Goal: Transaction & Acquisition: Purchase product/service

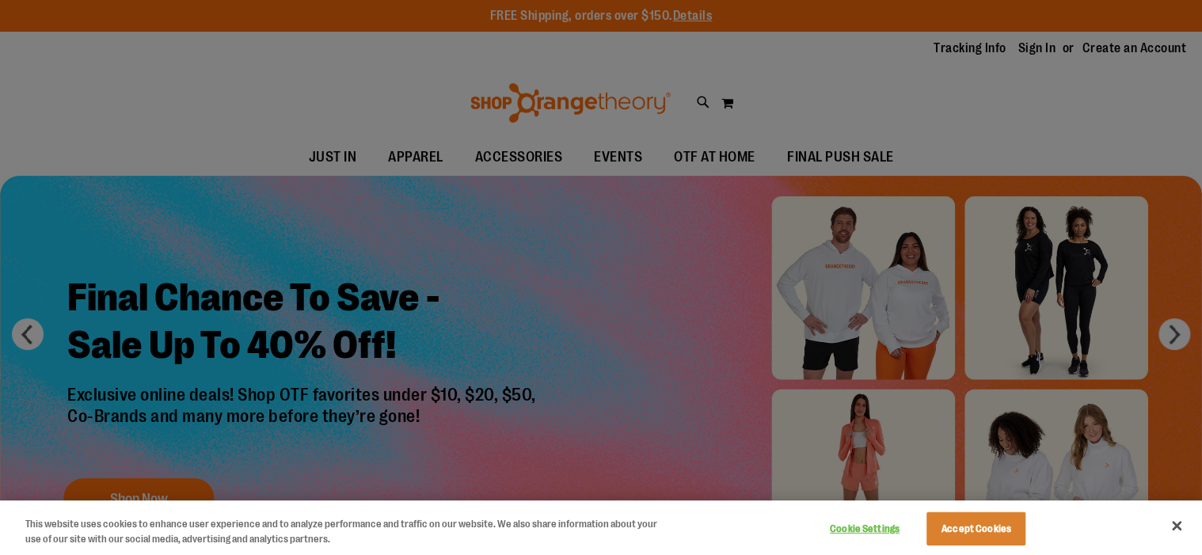
type input "**********"
click at [1173, 525] on button "Close" at bounding box center [1176, 525] width 35 height 35
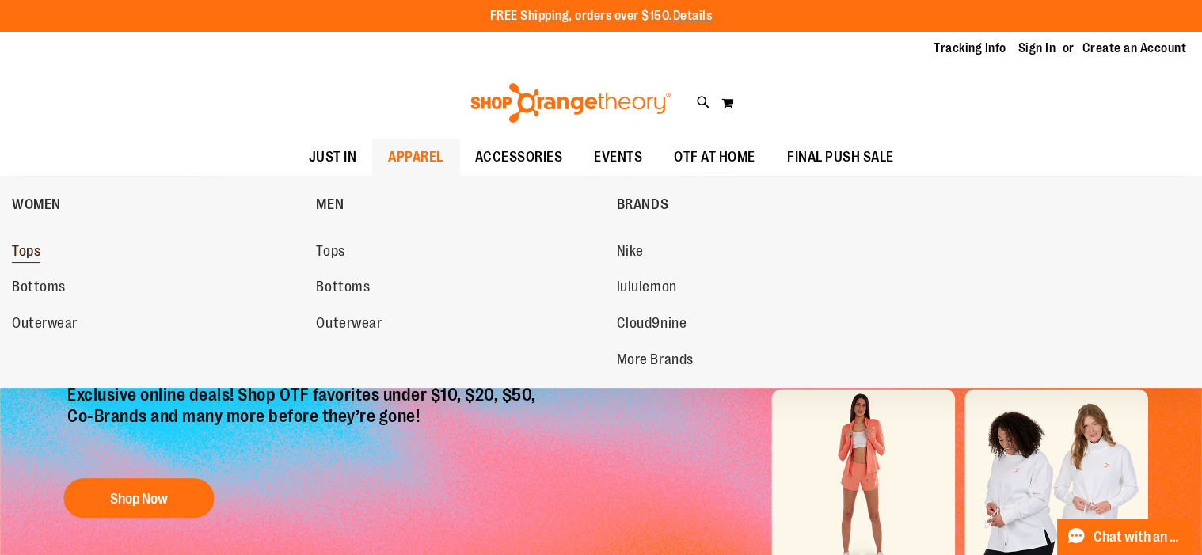
click at [29, 257] on span "Tops" at bounding box center [26, 253] width 29 height 20
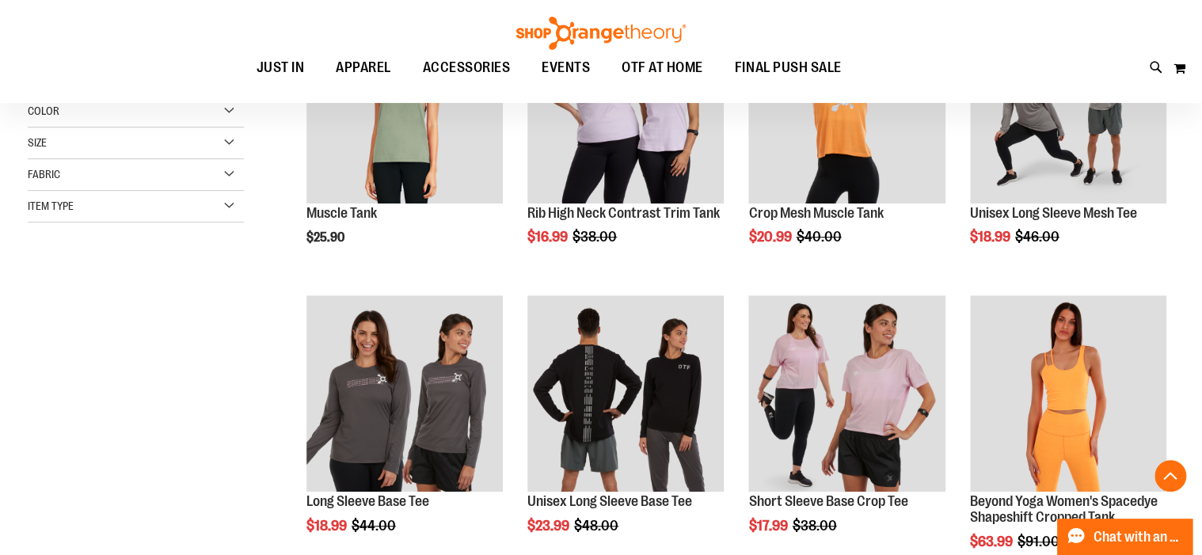
scroll to position [379, 0]
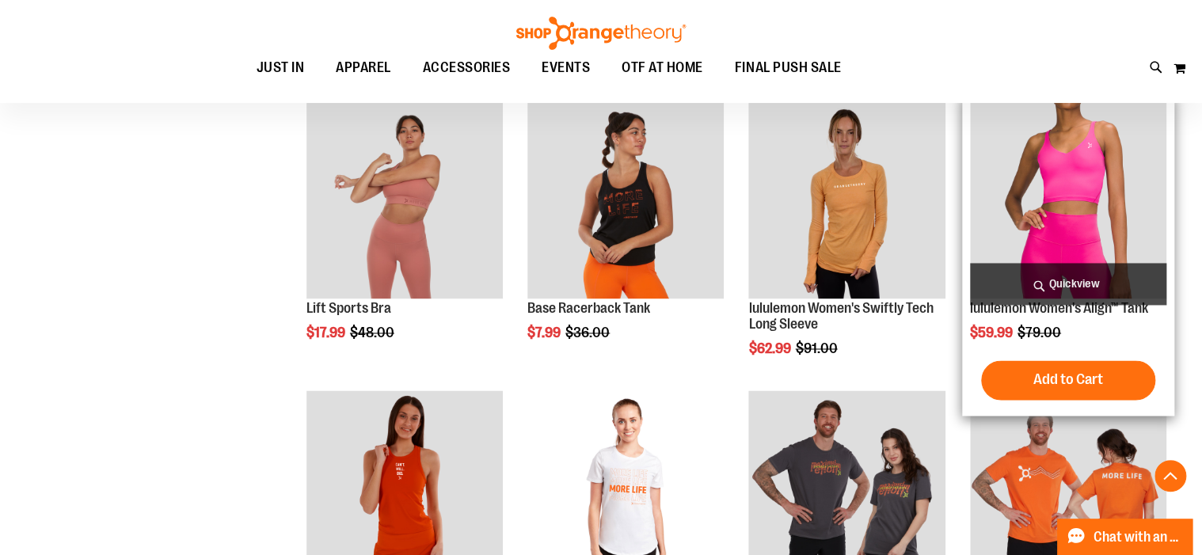
scroll to position [1013, 0]
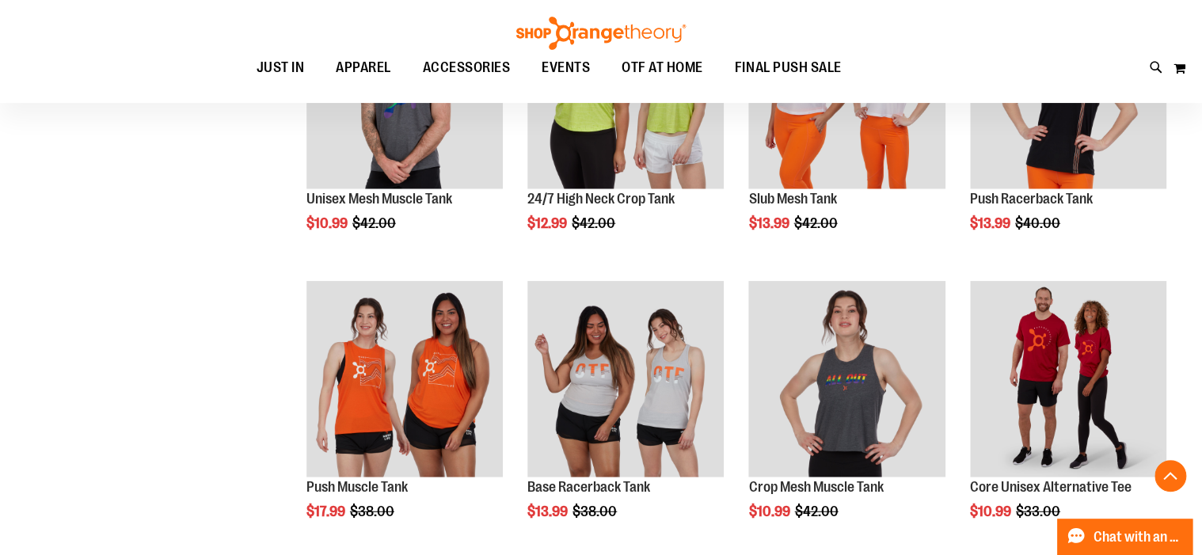
scroll to position [1329, 0]
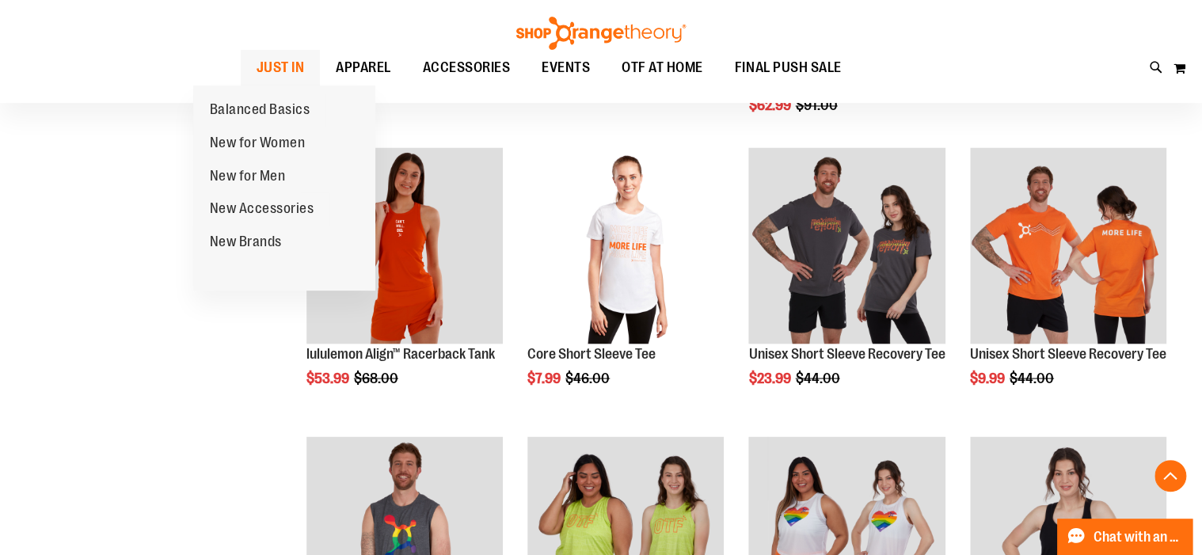
type input "**********"
click at [257, 70] on span "JUST IN" at bounding box center [281, 68] width 48 height 36
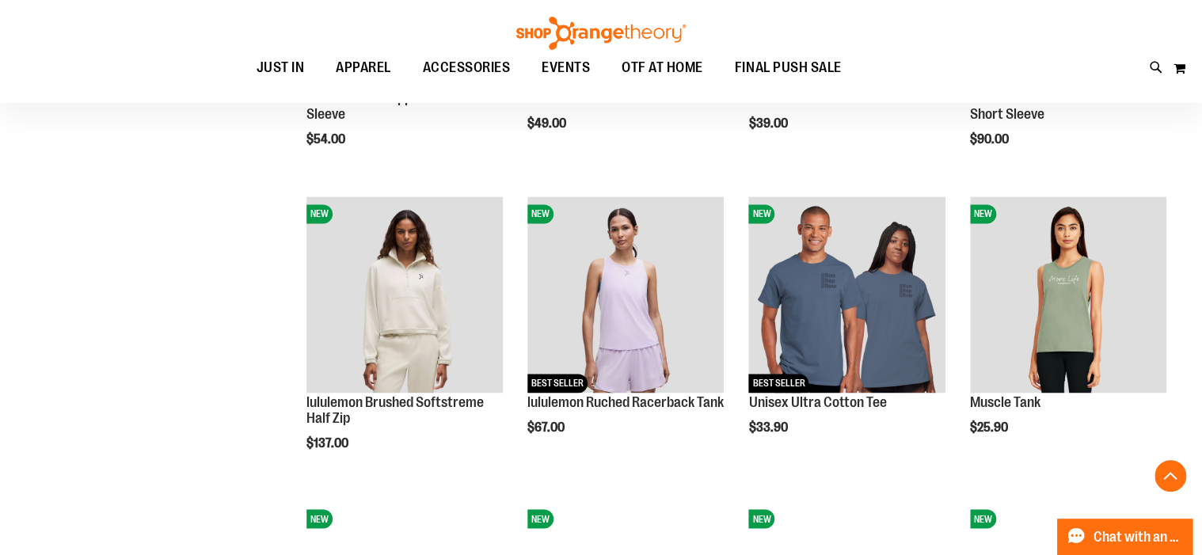
scroll to position [1076, 0]
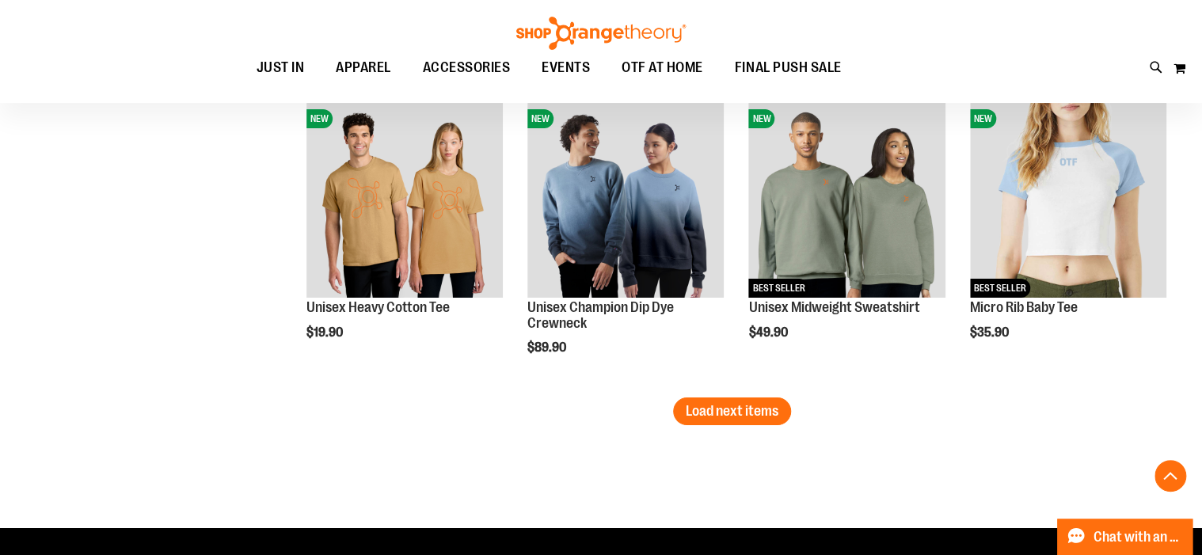
scroll to position [2660, 0]
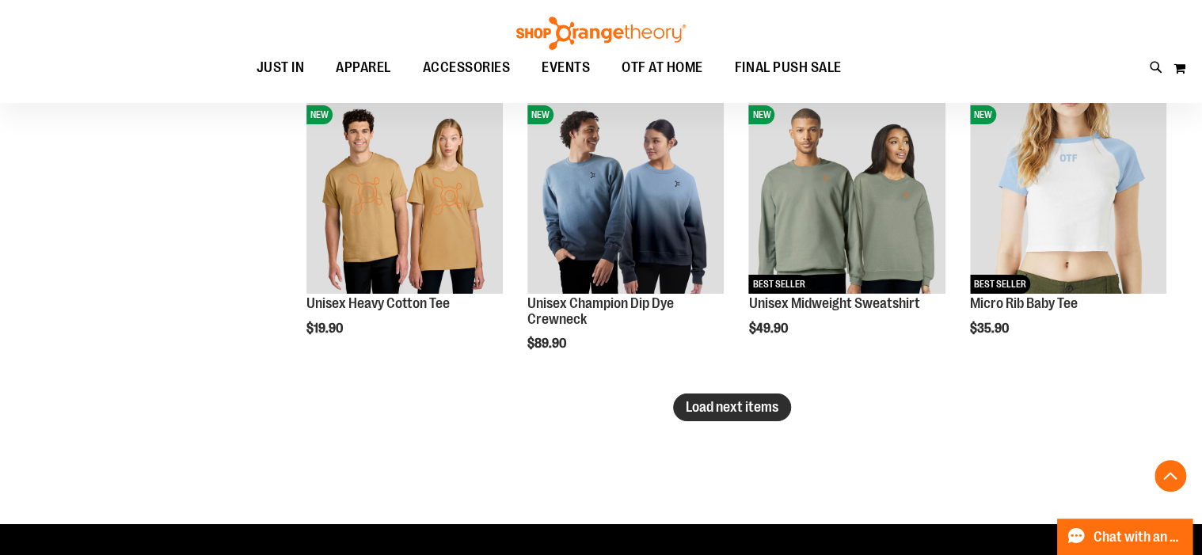
type input "**********"
click at [746, 403] on span "Load next items" at bounding box center [732, 407] width 93 height 16
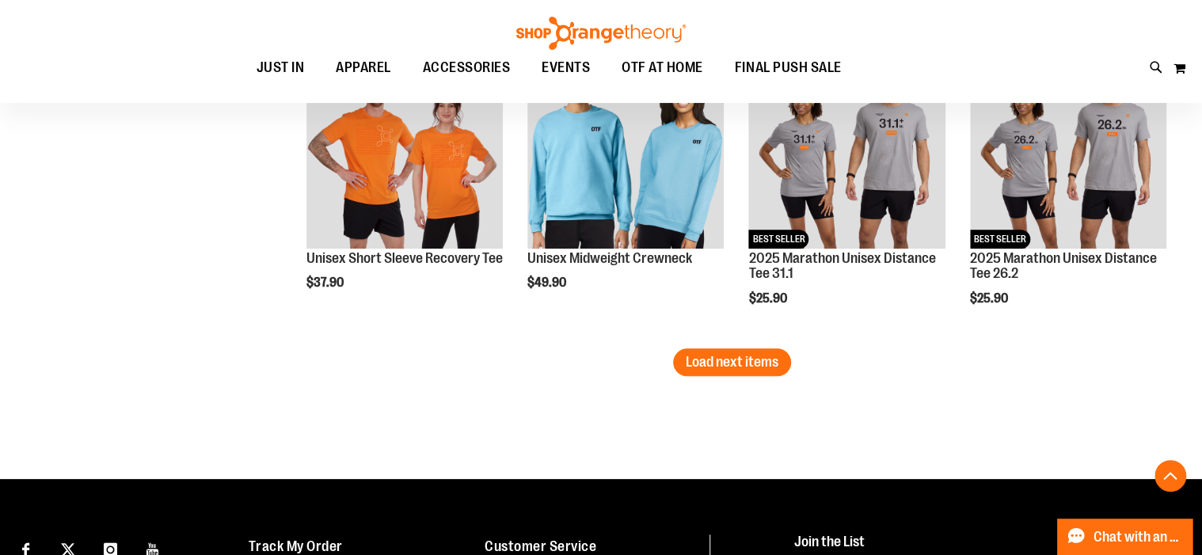
scroll to position [3483, 0]
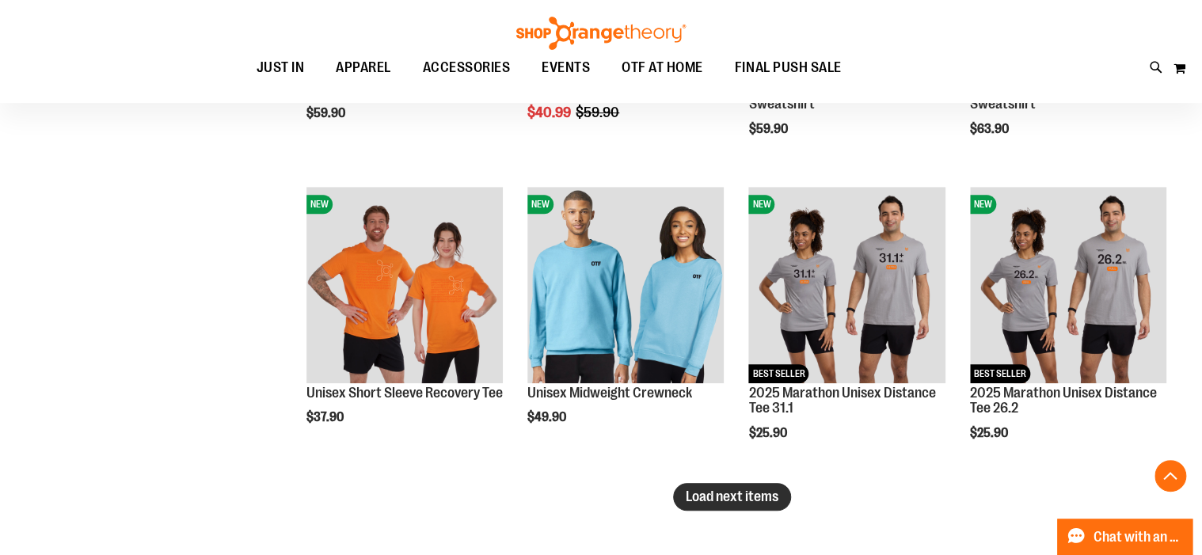
click at [697, 491] on span "Load next items" at bounding box center [732, 497] width 93 height 16
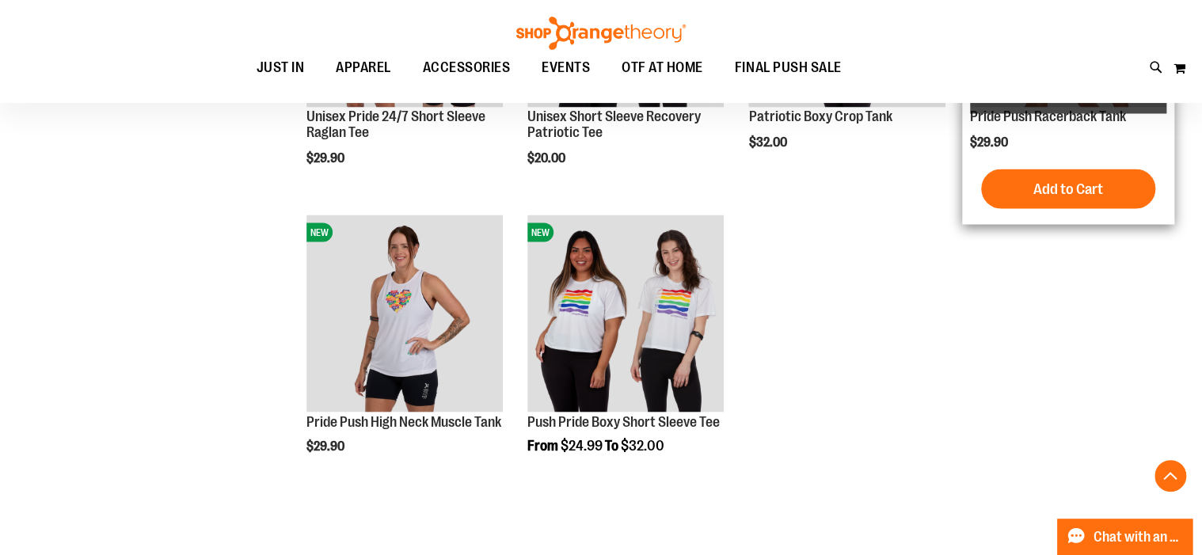
scroll to position [4370, 0]
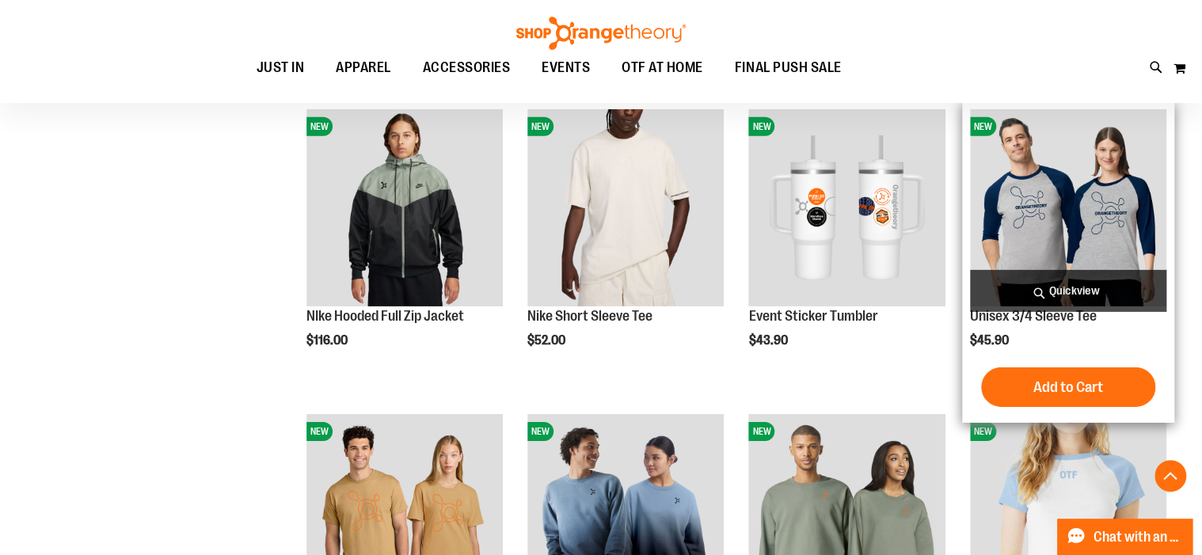
scroll to position [2596, 0]
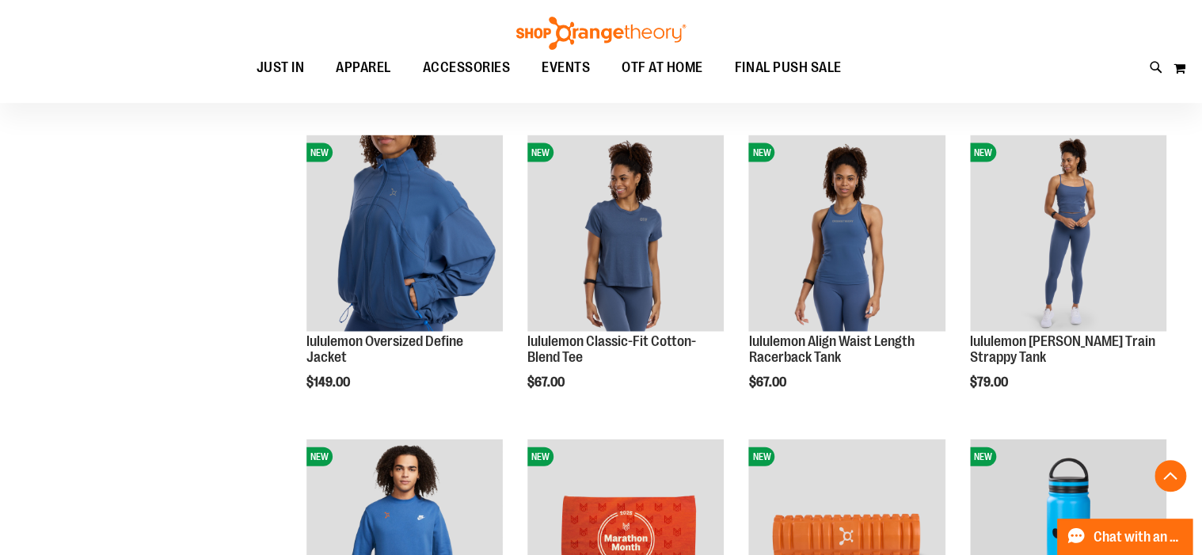
scroll to position [1709, 0]
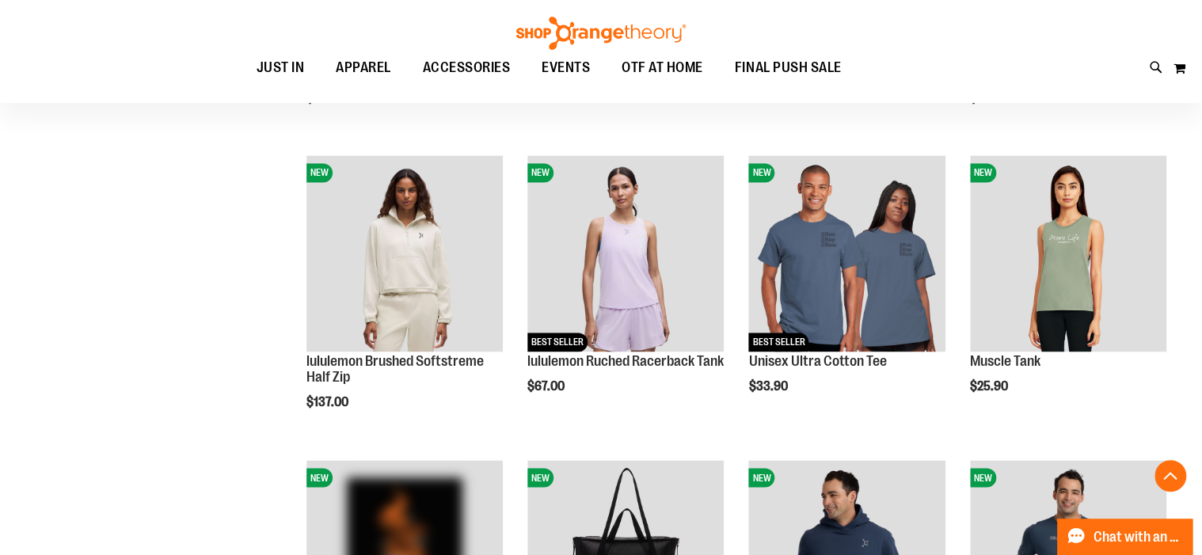
scroll to position [1076, 0]
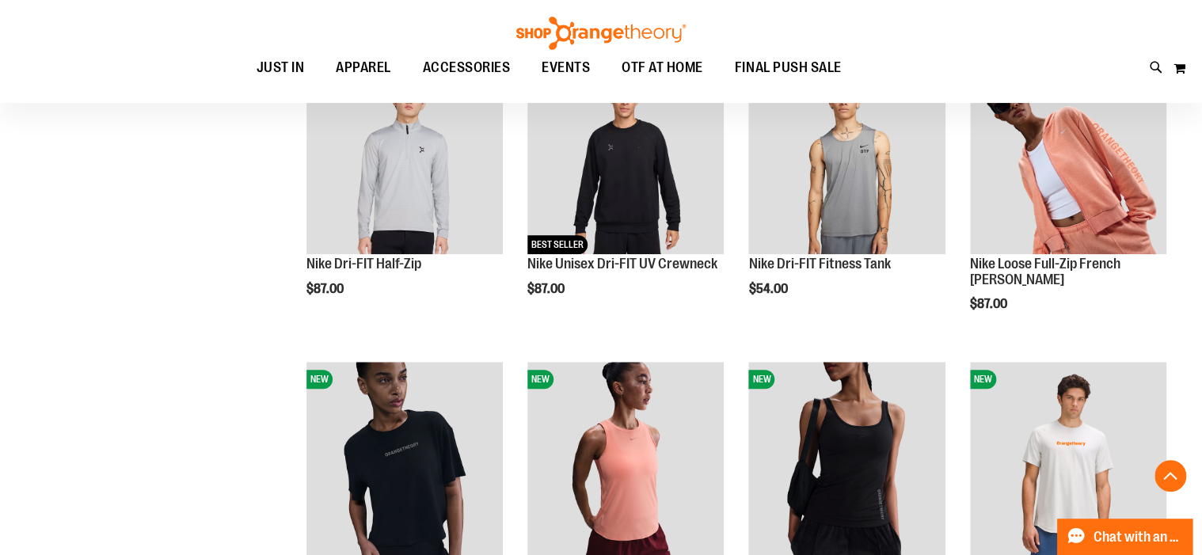
scroll to position [696, 0]
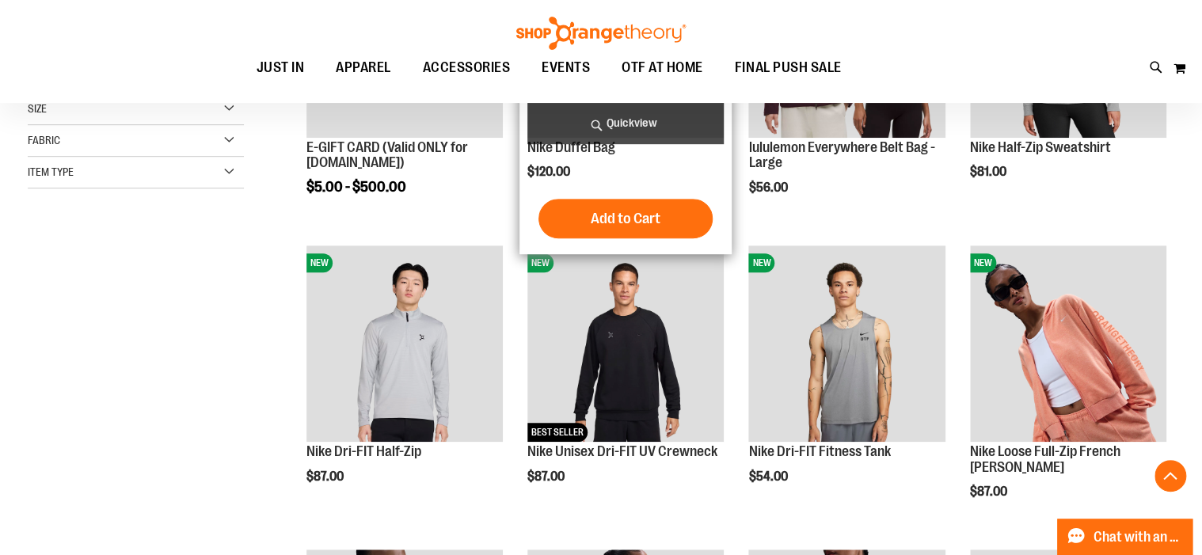
scroll to position [379, 0]
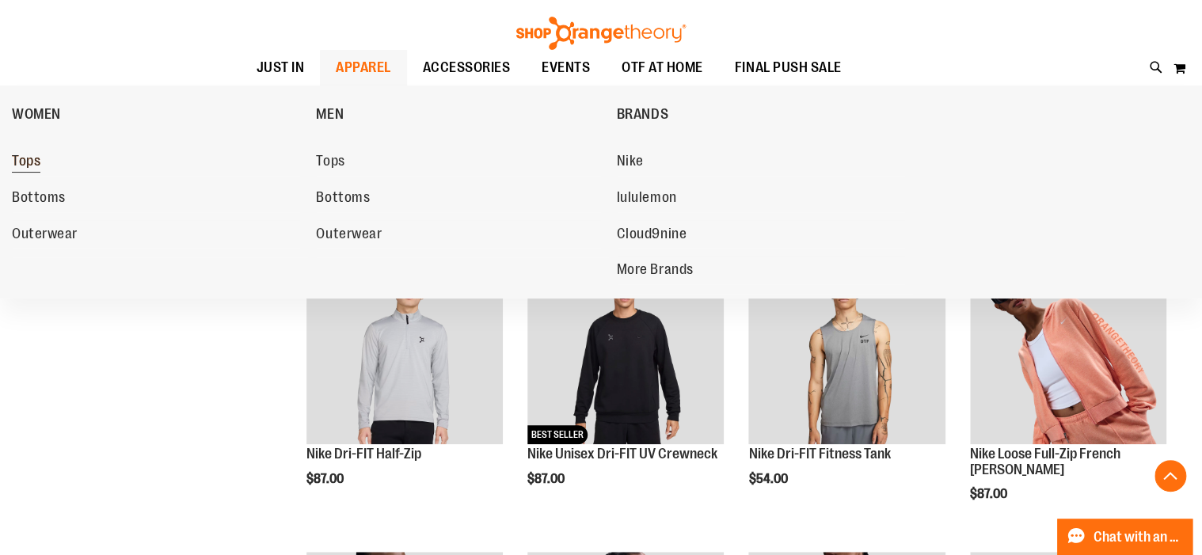
click at [34, 164] on span "Tops" at bounding box center [26, 163] width 29 height 20
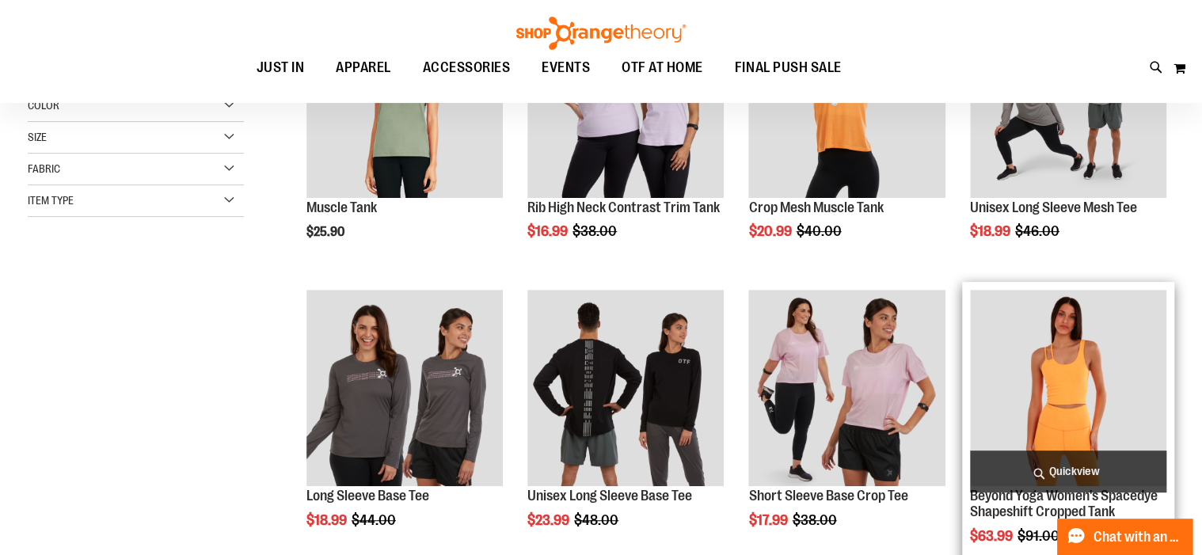
scroll to position [63, 0]
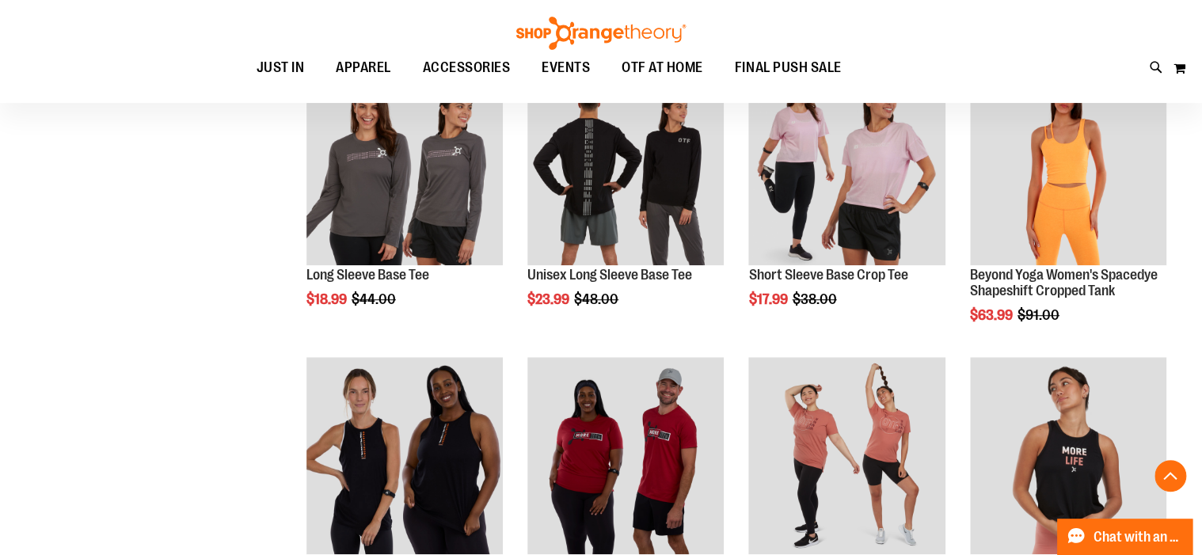
scroll to position [506, 0]
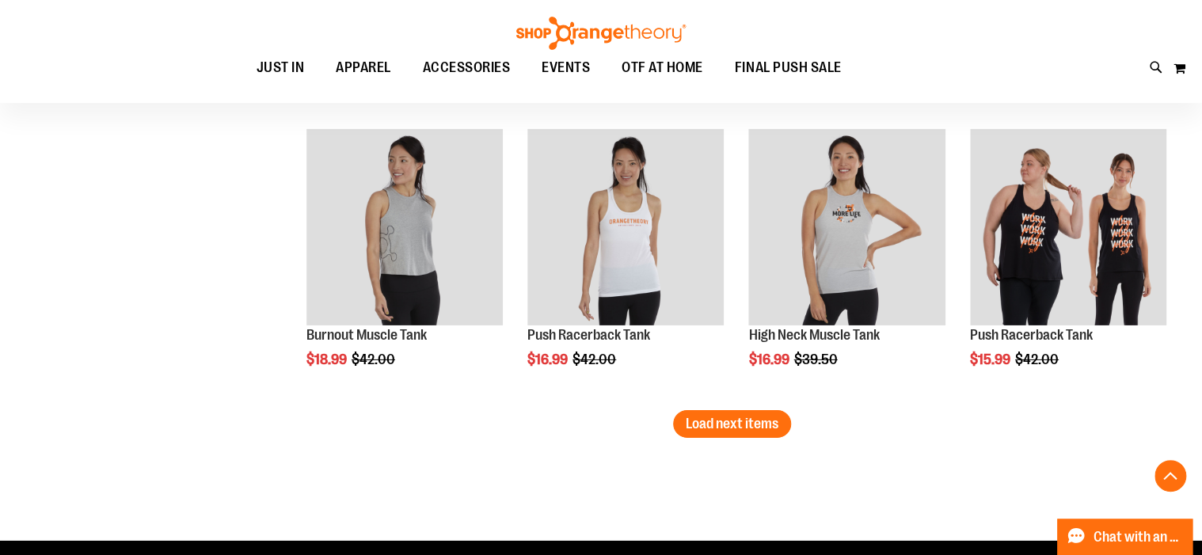
scroll to position [2343, 0]
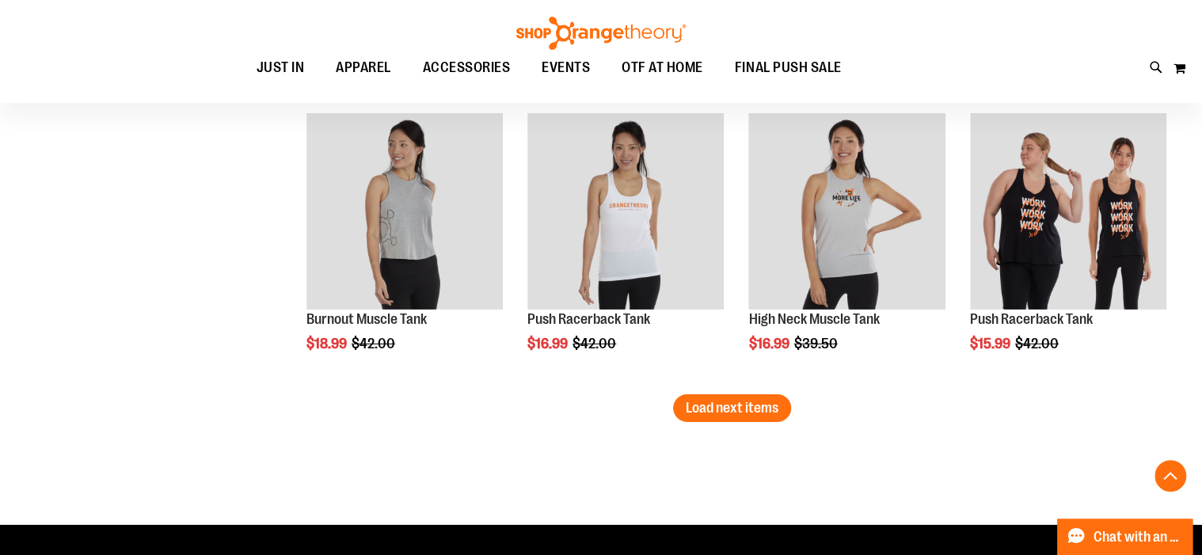
type input "**********"
click at [706, 411] on span "Load next items" at bounding box center [732, 408] width 93 height 16
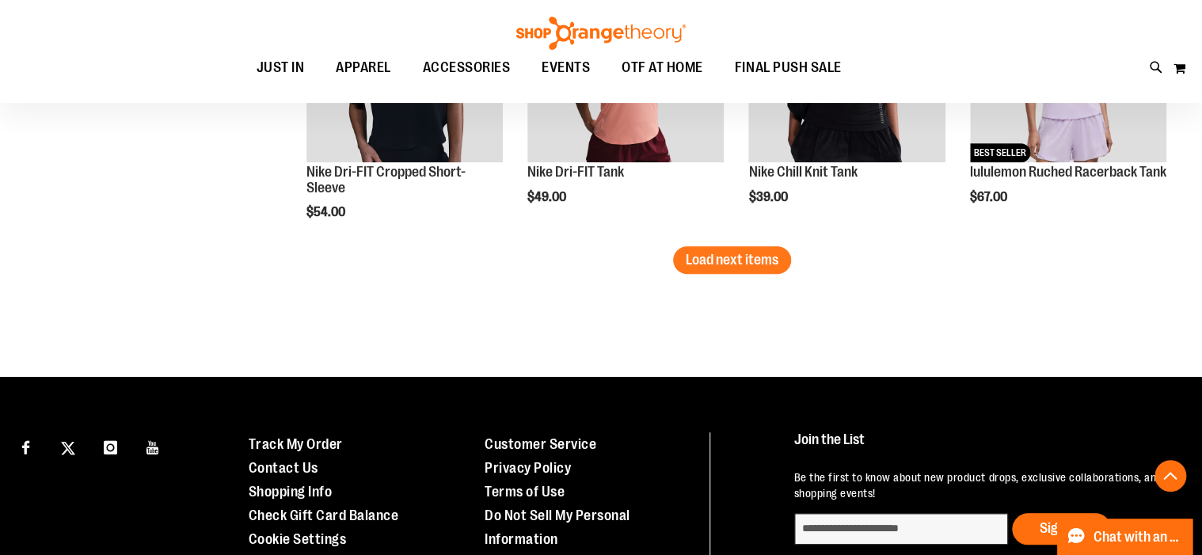
scroll to position [3483, 0]
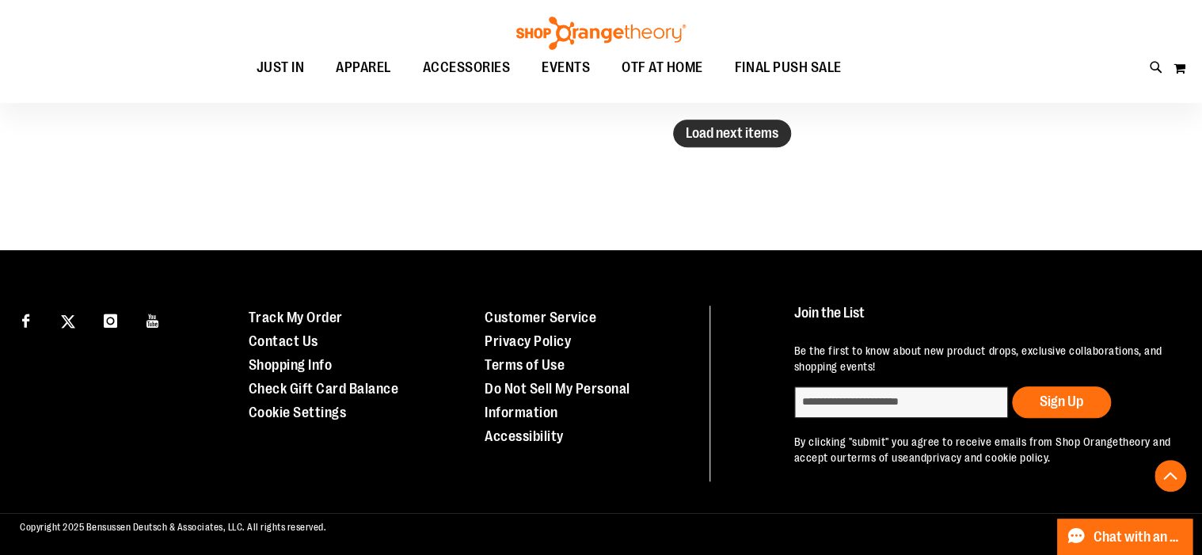
click at [704, 144] on button "Load next items" at bounding box center [732, 134] width 118 height 28
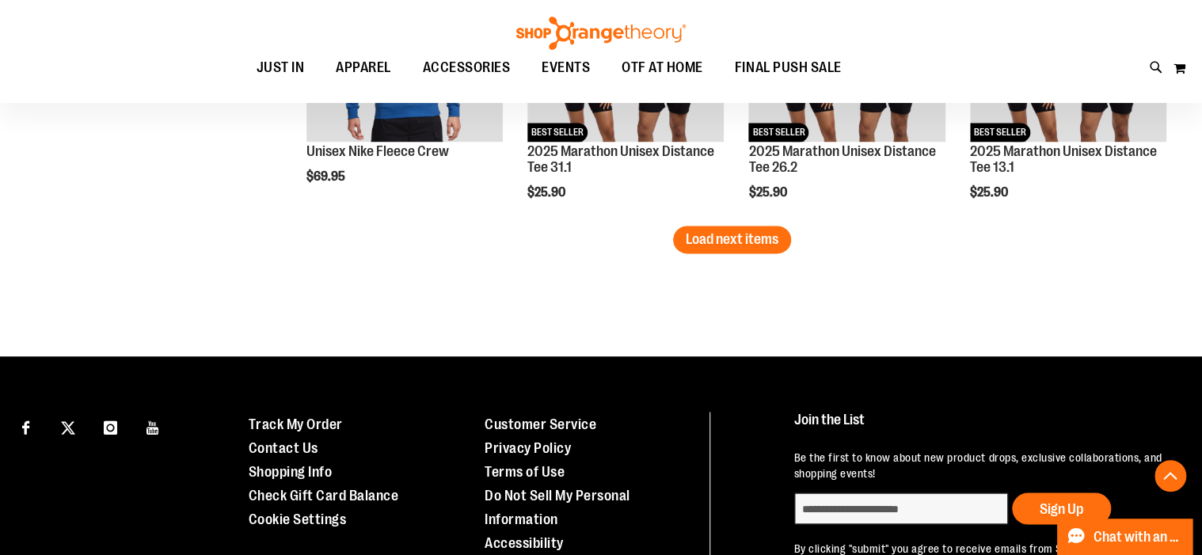
scroll to position [4243, 0]
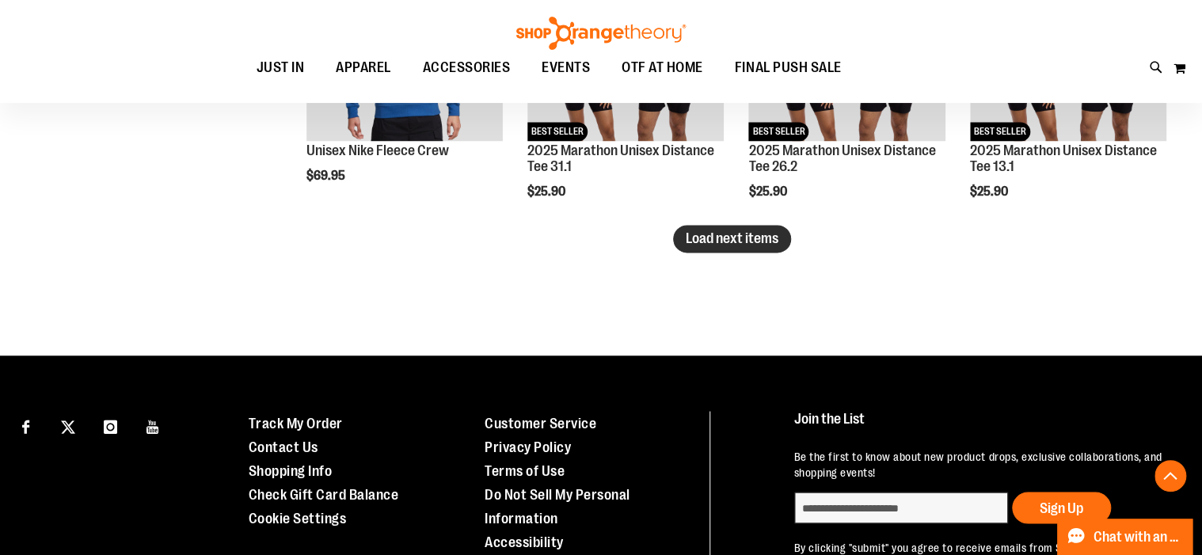
click at [741, 247] on button "Load next items" at bounding box center [732, 239] width 118 height 28
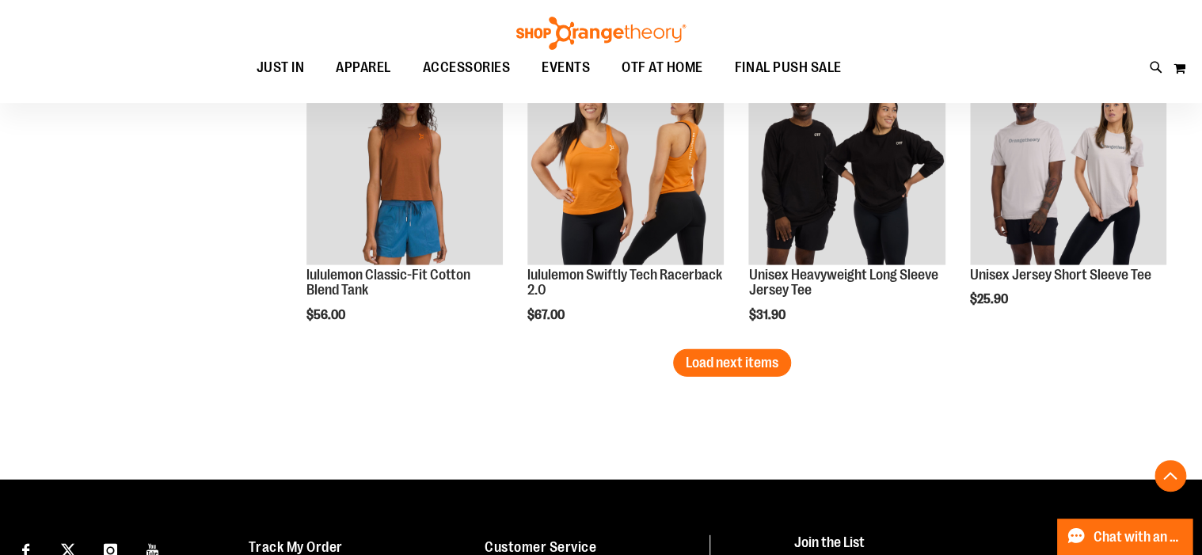
scroll to position [5003, 0]
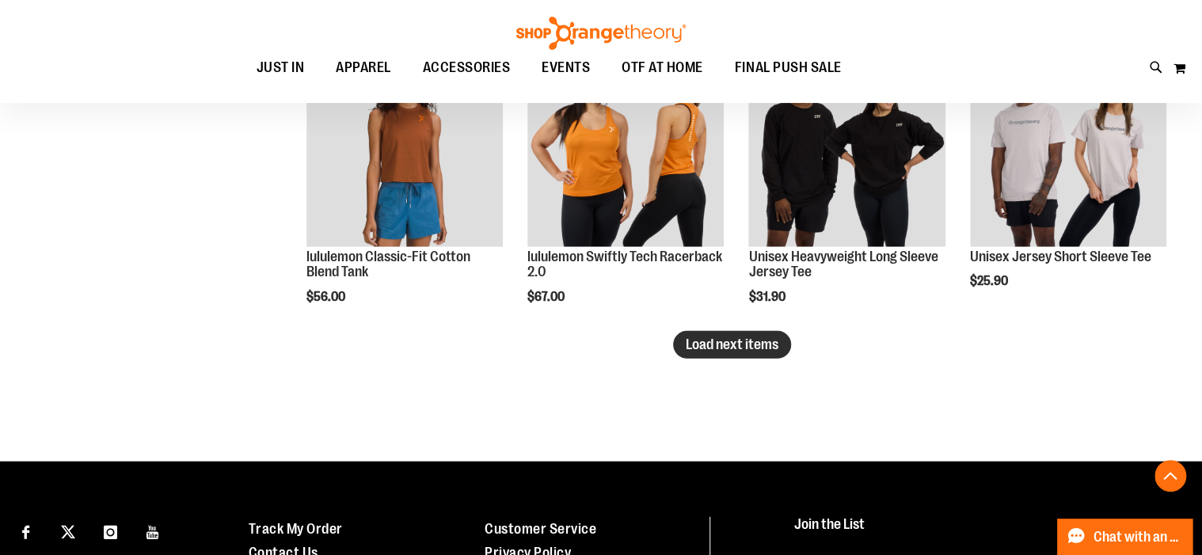
click at [735, 344] on span "Load next items" at bounding box center [732, 345] width 93 height 16
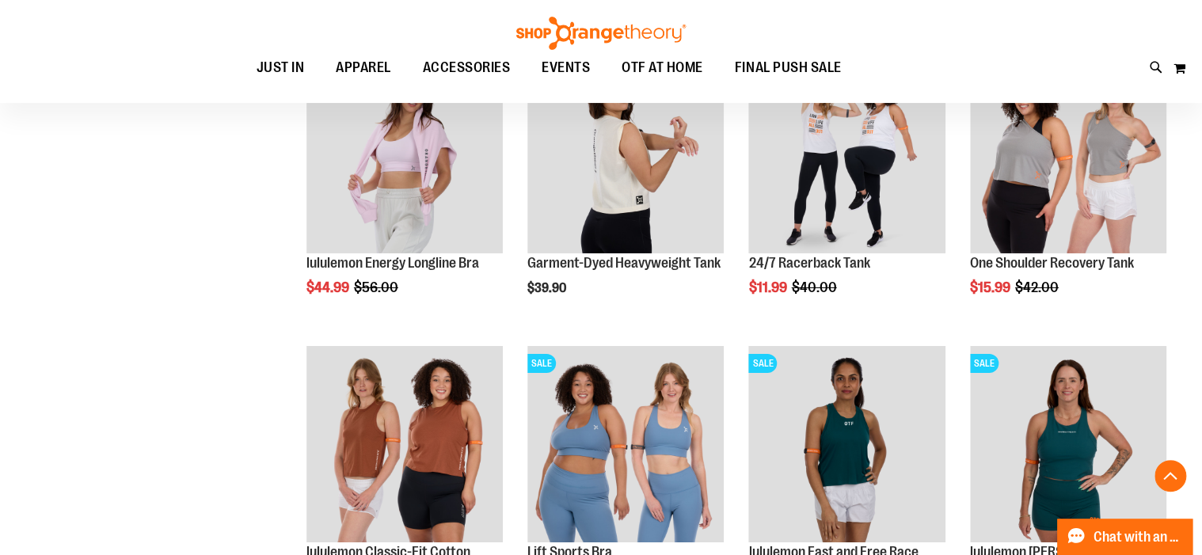
scroll to position [5700, 0]
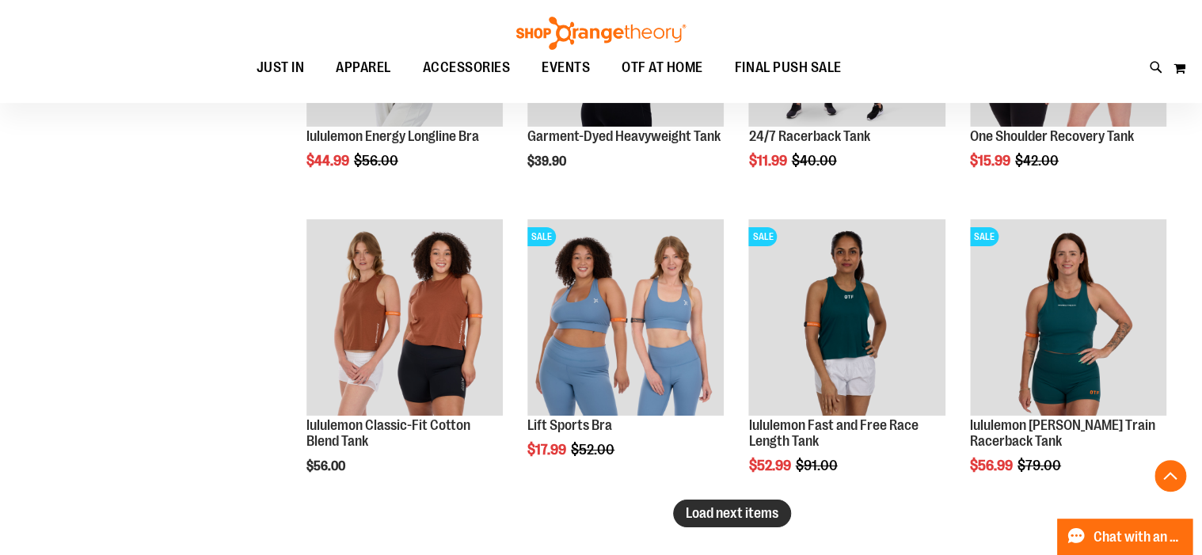
click at [732, 504] on button "Load next items" at bounding box center [732, 514] width 118 height 28
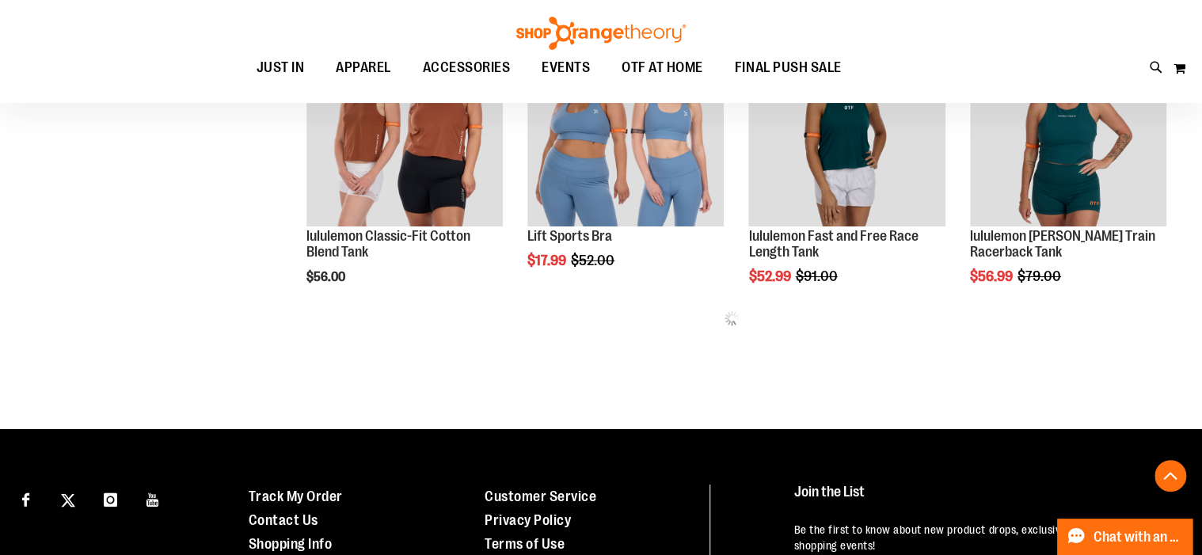
scroll to position [5890, 0]
